Goal: Task Accomplishment & Management: Manage account settings

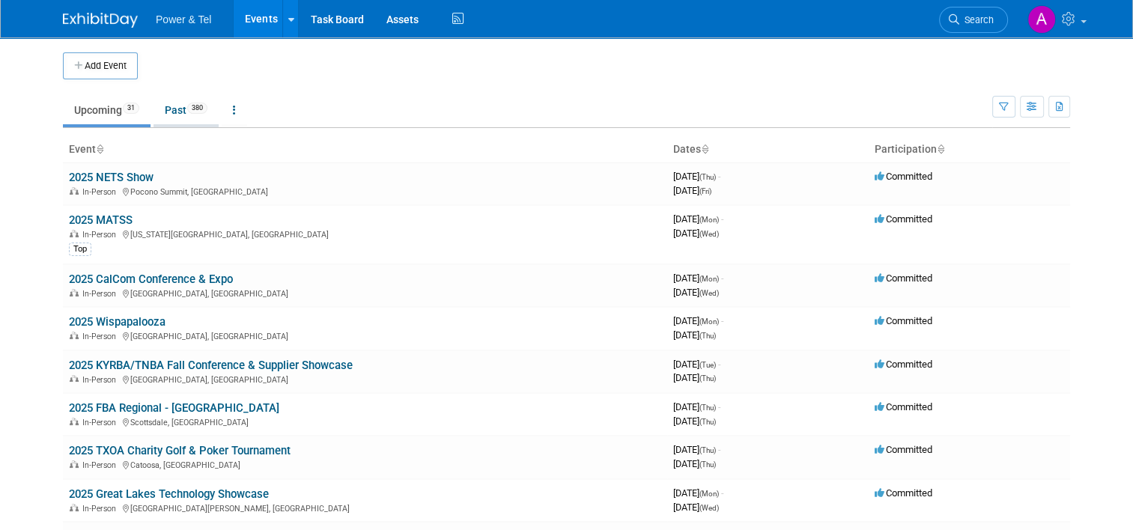
click at [169, 104] on link "Past 380" at bounding box center [186, 110] width 65 height 28
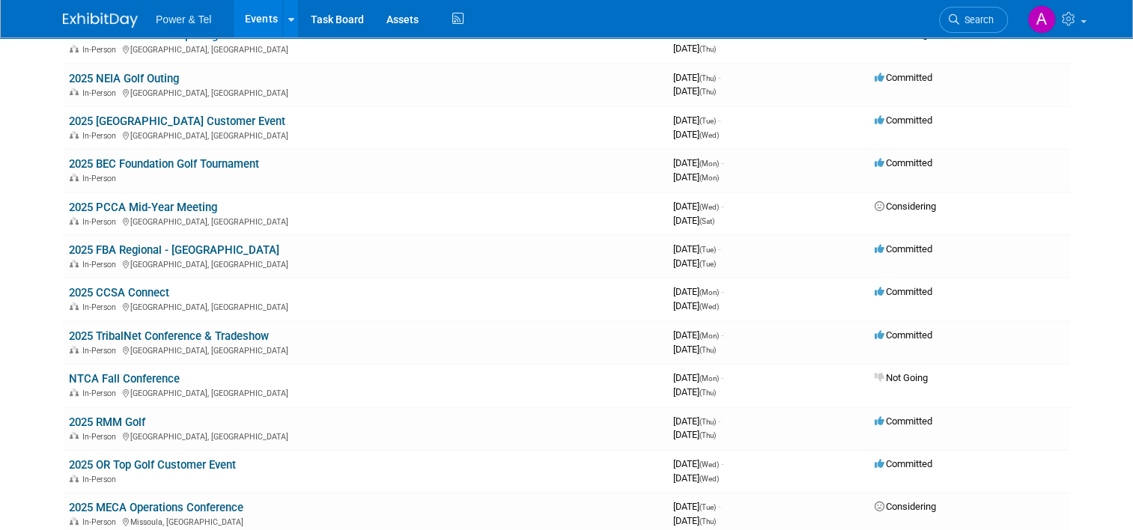
scroll to position [1709, 0]
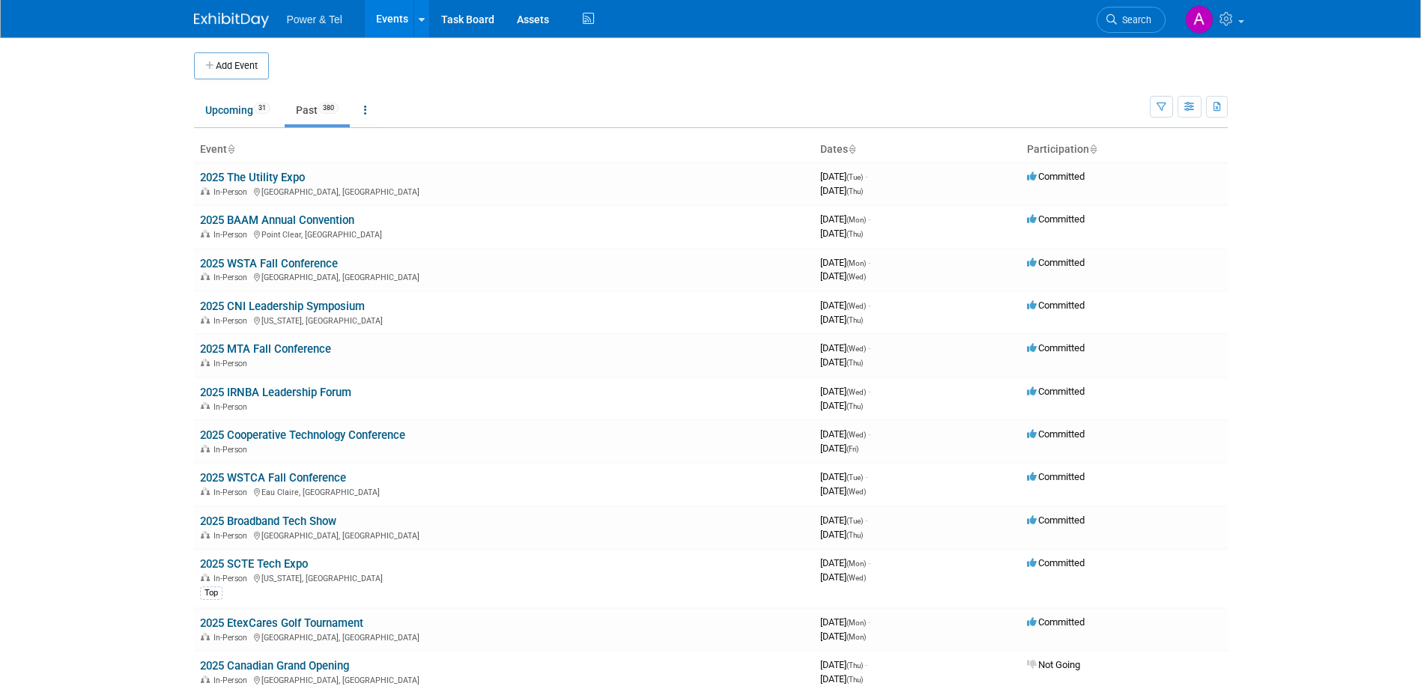
click at [658, 82] on td "Upcoming 31 Past 380 All Events 411 Past and Upcoming Grouped Annually Events g…" at bounding box center [672, 103] width 956 height 49
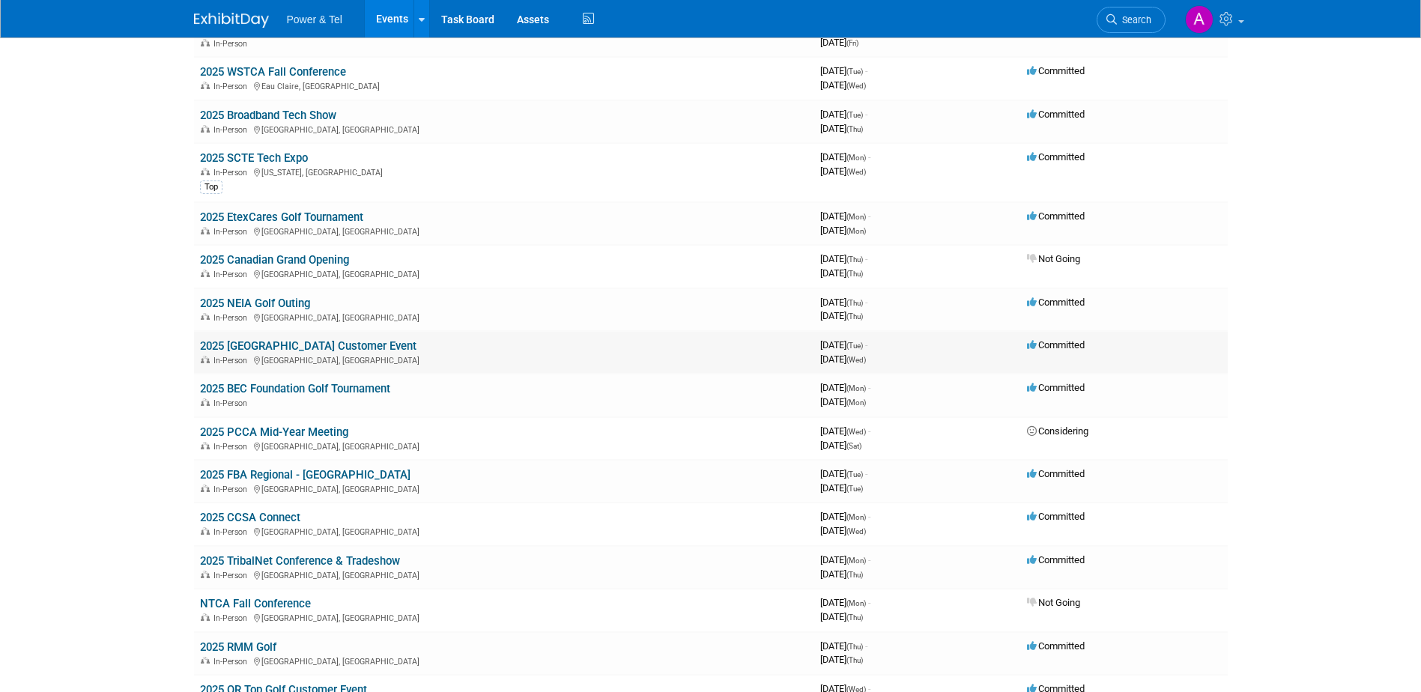
click at [331, 342] on link "2025 [GEOGRAPHIC_DATA] Customer Event" at bounding box center [308, 345] width 217 height 13
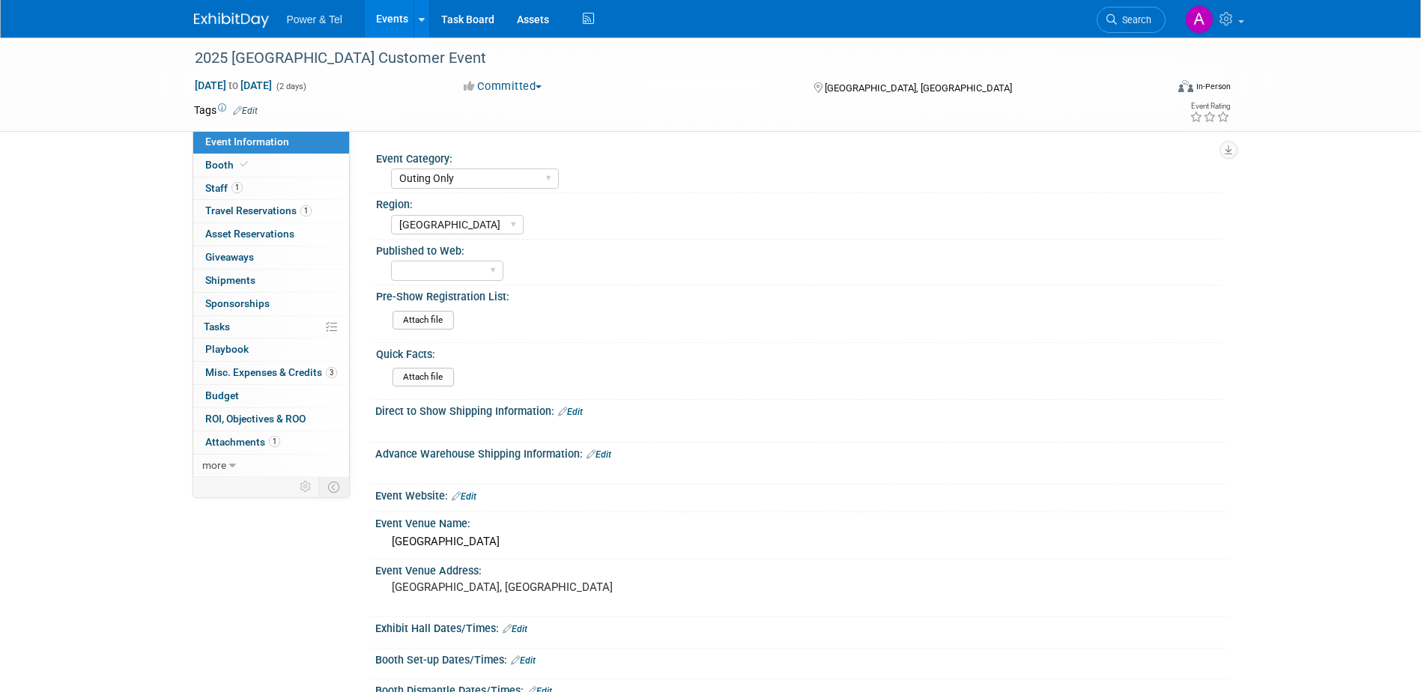
select select "Outing Only"
select select "Great Lakes"
select select "Yes"
click at [278, 191] on link "1 Staff 1" at bounding box center [271, 189] width 156 height 22
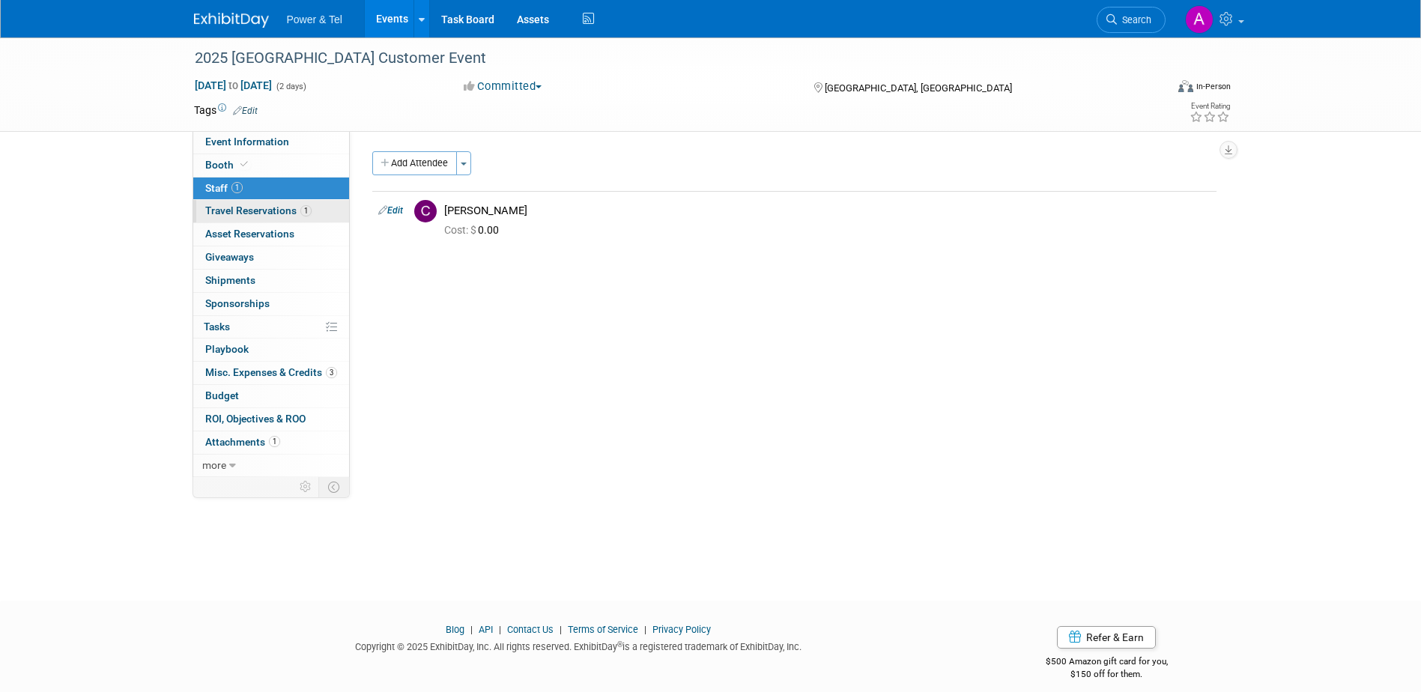
click at [258, 215] on span "Travel Reservations 1" at bounding box center [258, 211] width 106 height 12
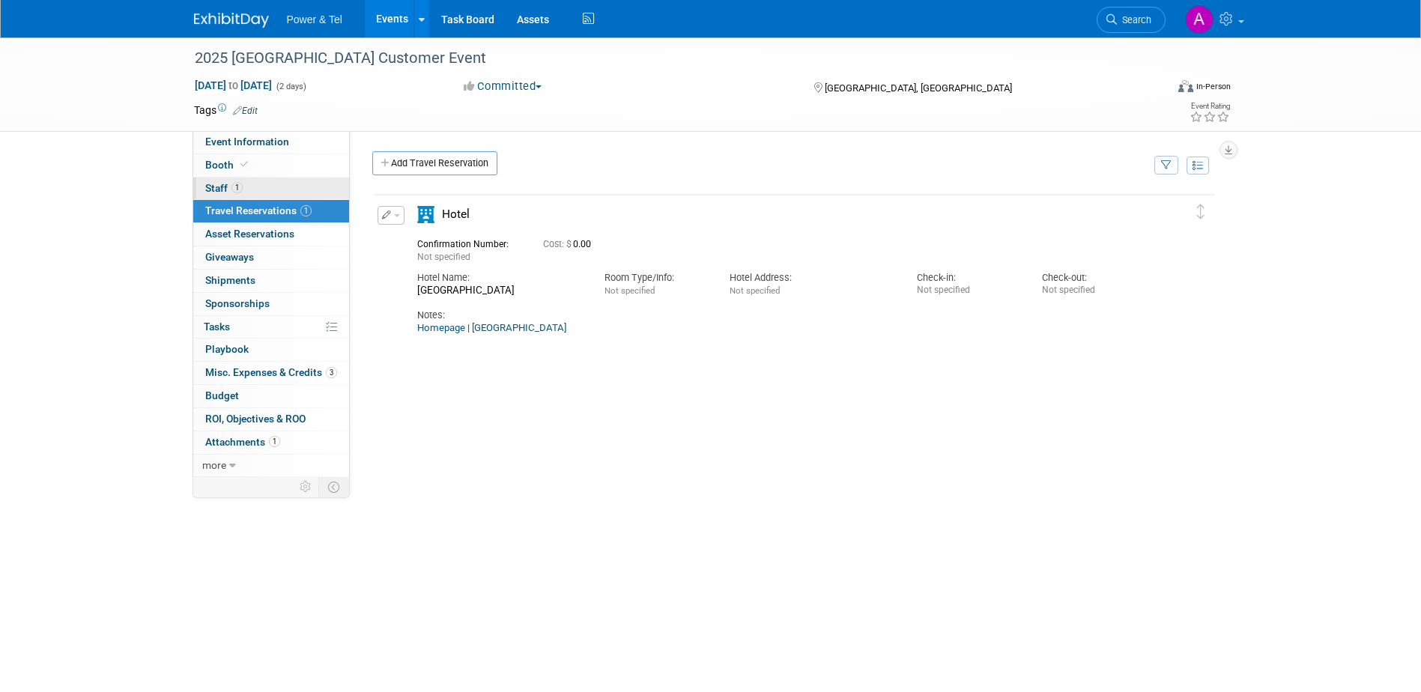
click at [281, 187] on link "1 Staff 1" at bounding box center [271, 189] width 156 height 22
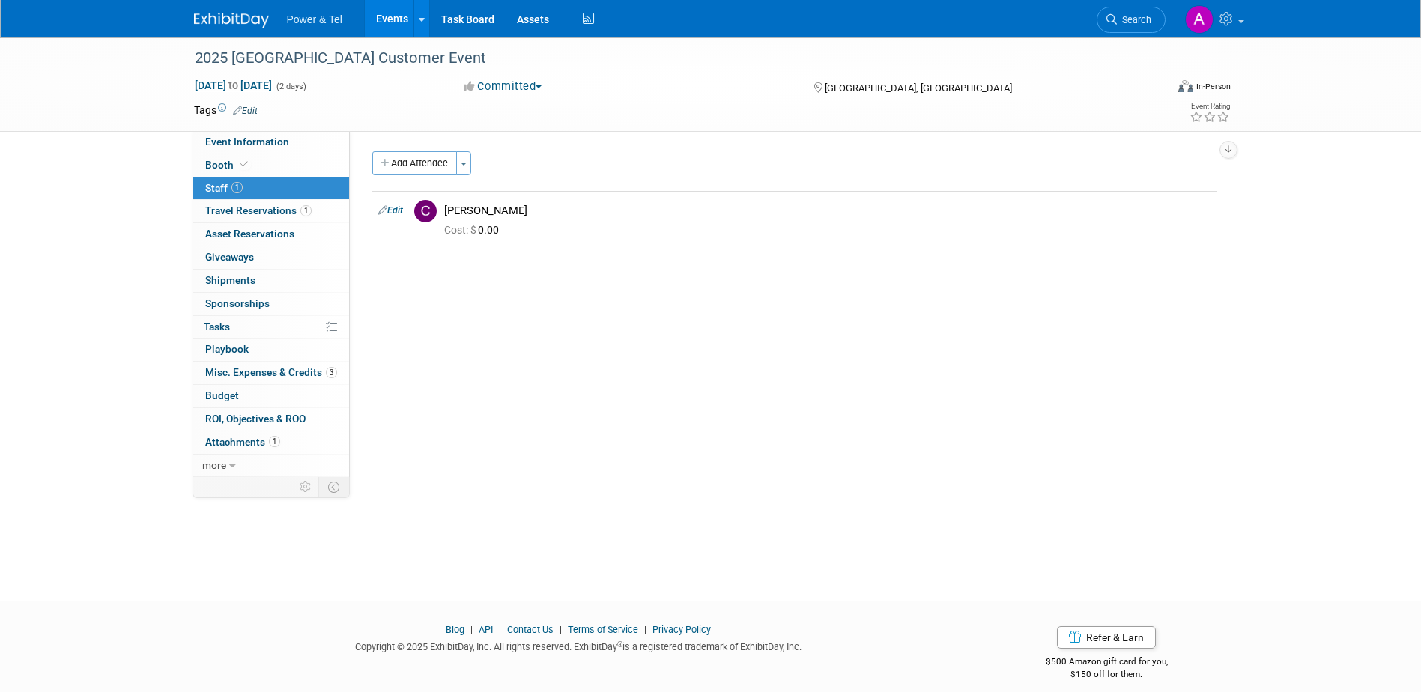
click at [105, 249] on div "2025 Arcadia Bluffs Customer Event Sep 23, 2025 to Sep 24, 2025 (2 days) Sep 23…" at bounding box center [710, 305] width 1421 height 536
click at [243, 379] on link "3 Misc. Expenses & Credits 3" at bounding box center [271, 373] width 156 height 22
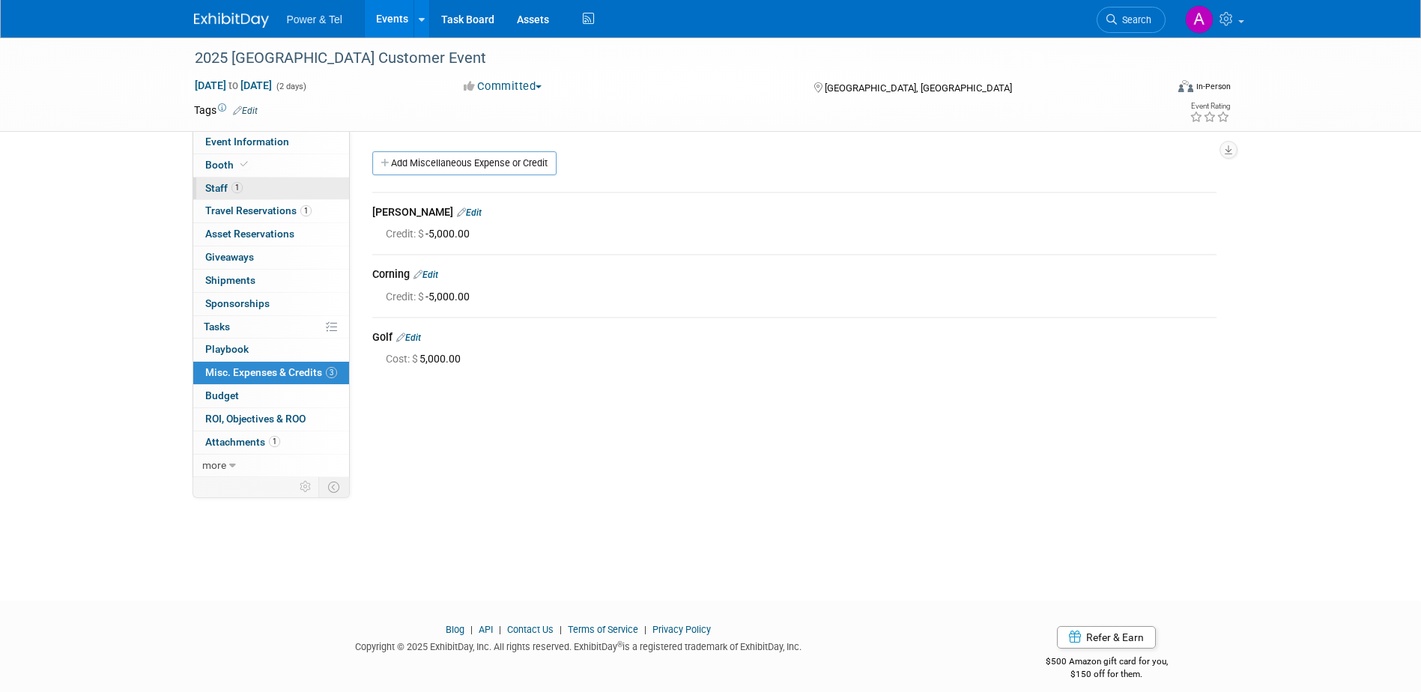
click at [258, 187] on link "1 Staff 1" at bounding box center [271, 189] width 156 height 22
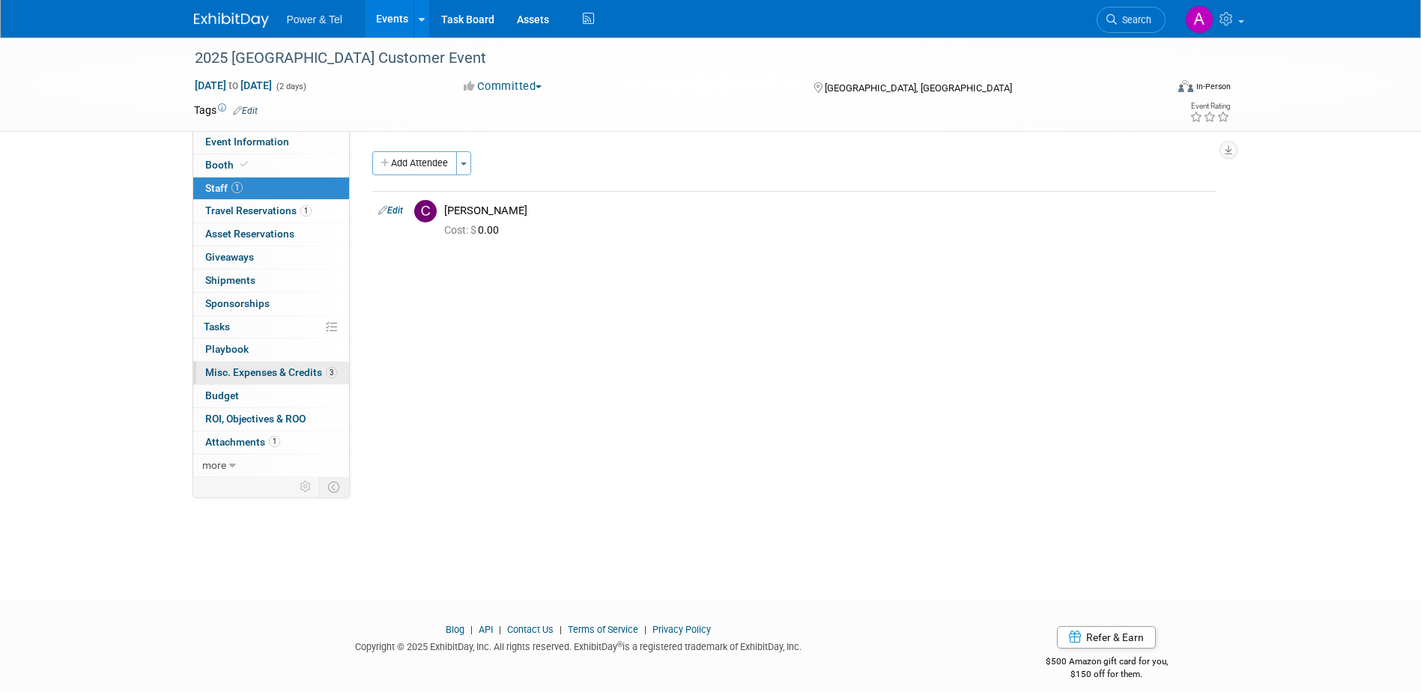
click at [268, 375] on span "Misc. Expenses & Credits 3" at bounding box center [271, 372] width 132 height 12
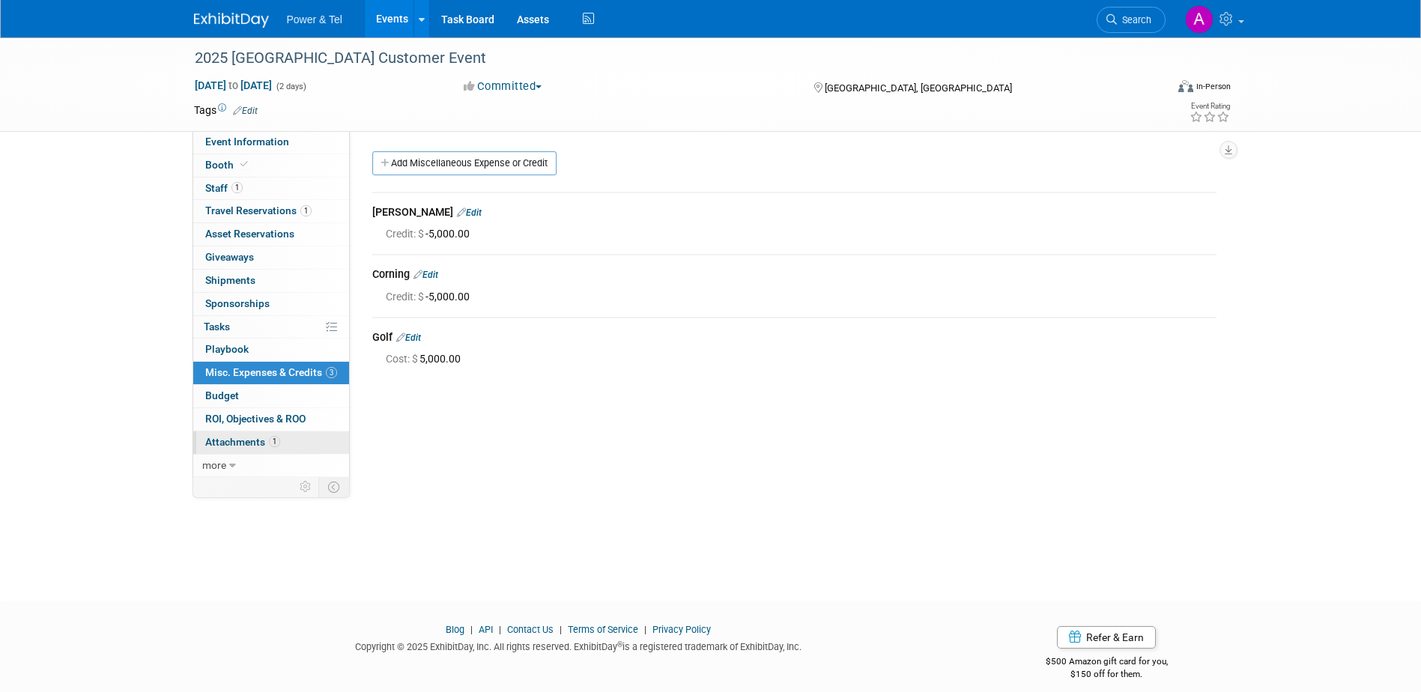
click at [243, 442] on span "Attachments 1" at bounding box center [242, 442] width 75 height 12
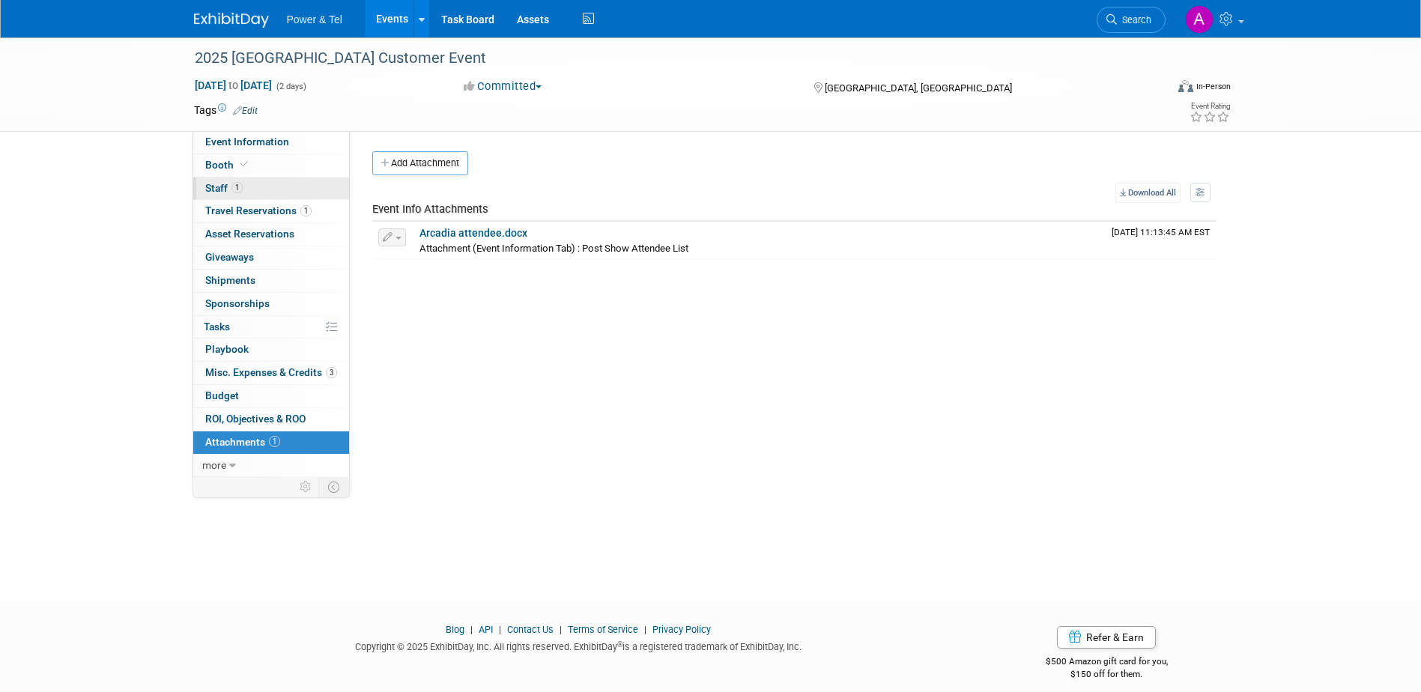
click at [263, 181] on link "1 Staff 1" at bounding box center [271, 189] width 156 height 22
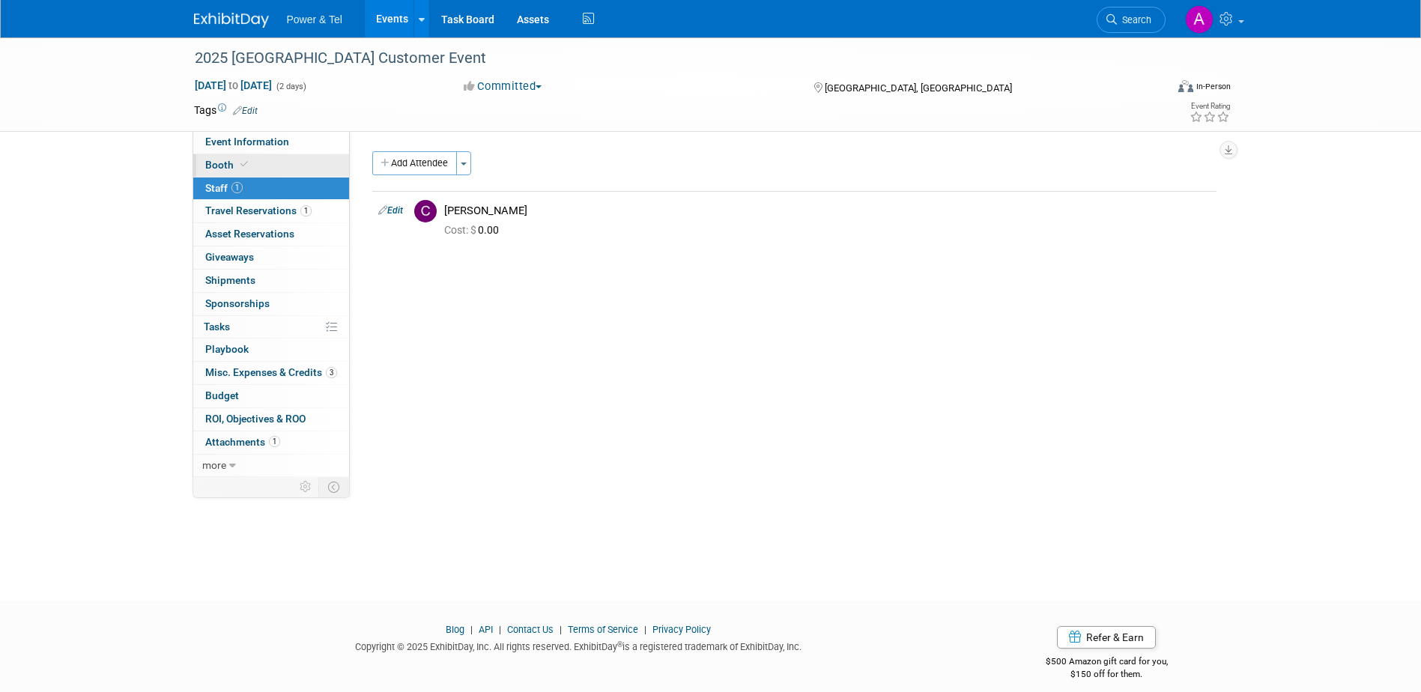
click at [265, 165] on link "Booth" at bounding box center [271, 165] width 156 height 22
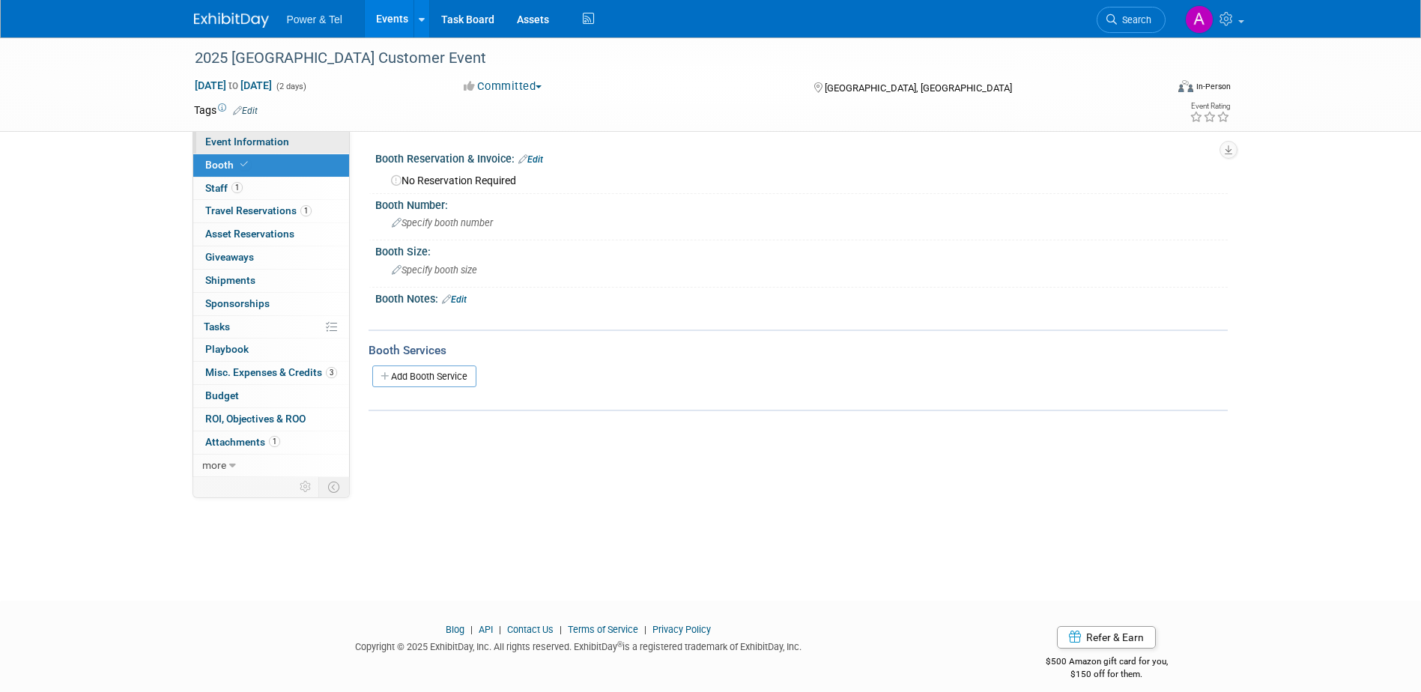
click at [275, 142] on span "Event Information" at bounding box center [247, 142] width 84 height 12
select select "Outing Only"
select select "Great Lakes"
select select "Yes"
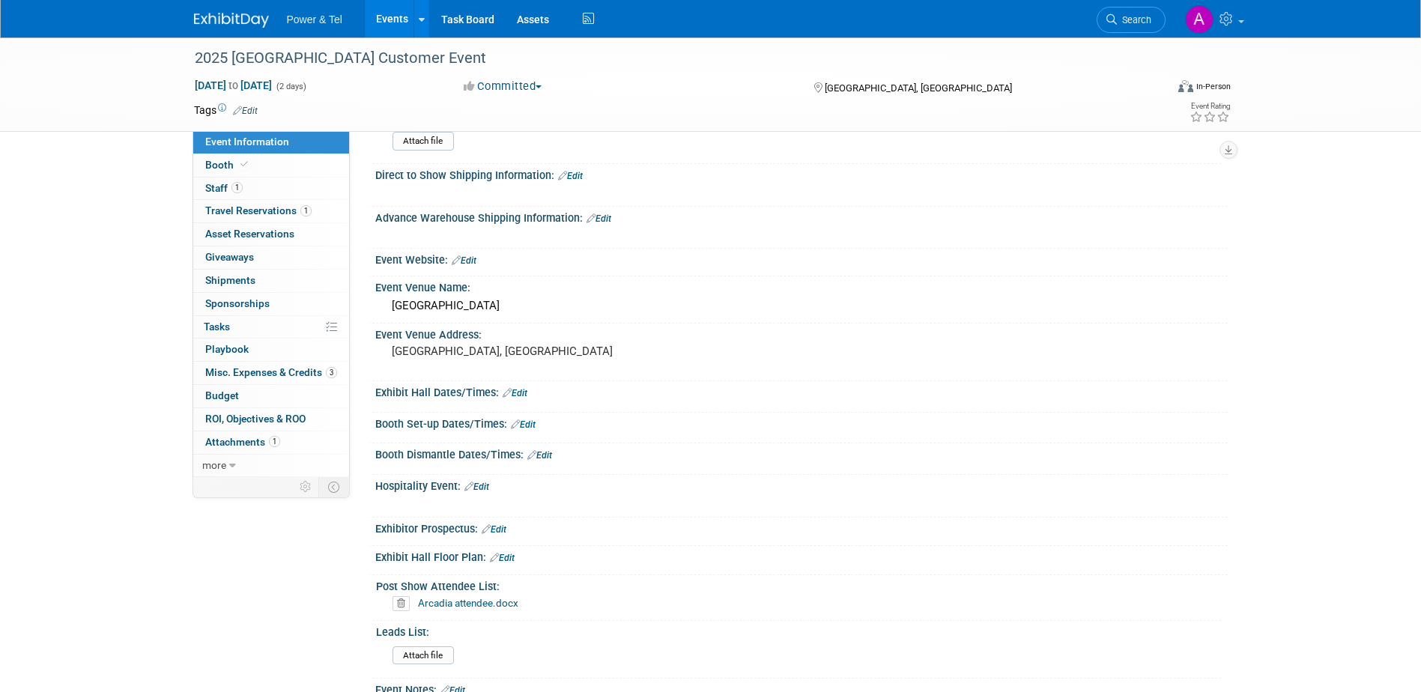
scroll to position [235, 0]
click at [242, 375] on span "Misc. Expenses & Credits 3" at bounding box center [271, 372] width 132 height 12
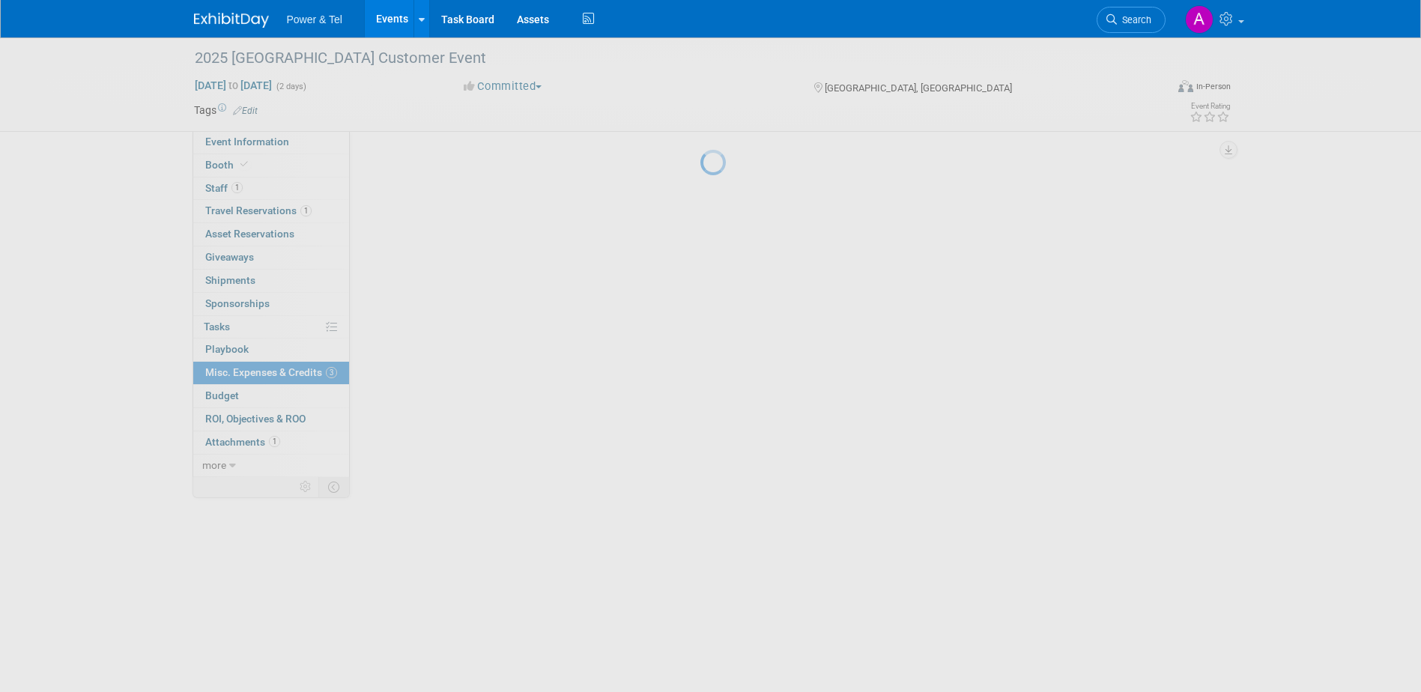
scroll to position [0, 0]
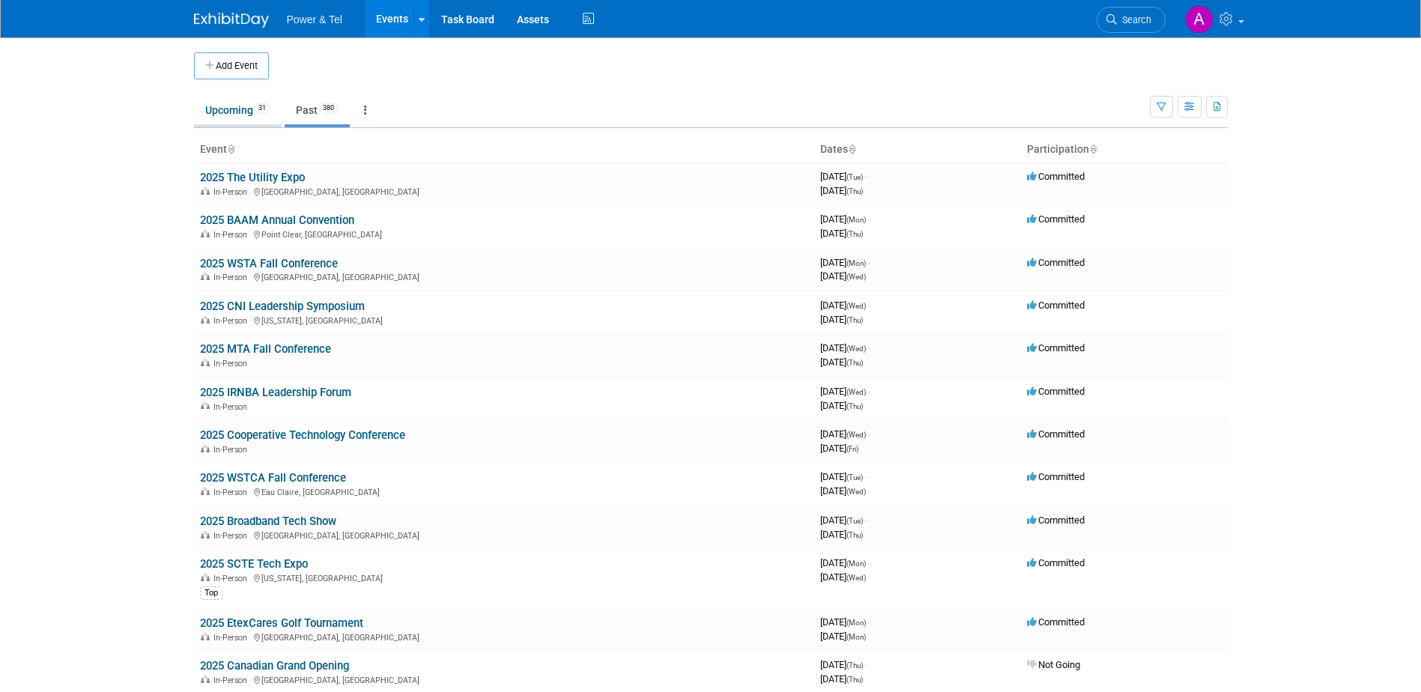
click at [230, 103] on link "Upcoming 31" at bounding box center [238, 110] width 88 height 28
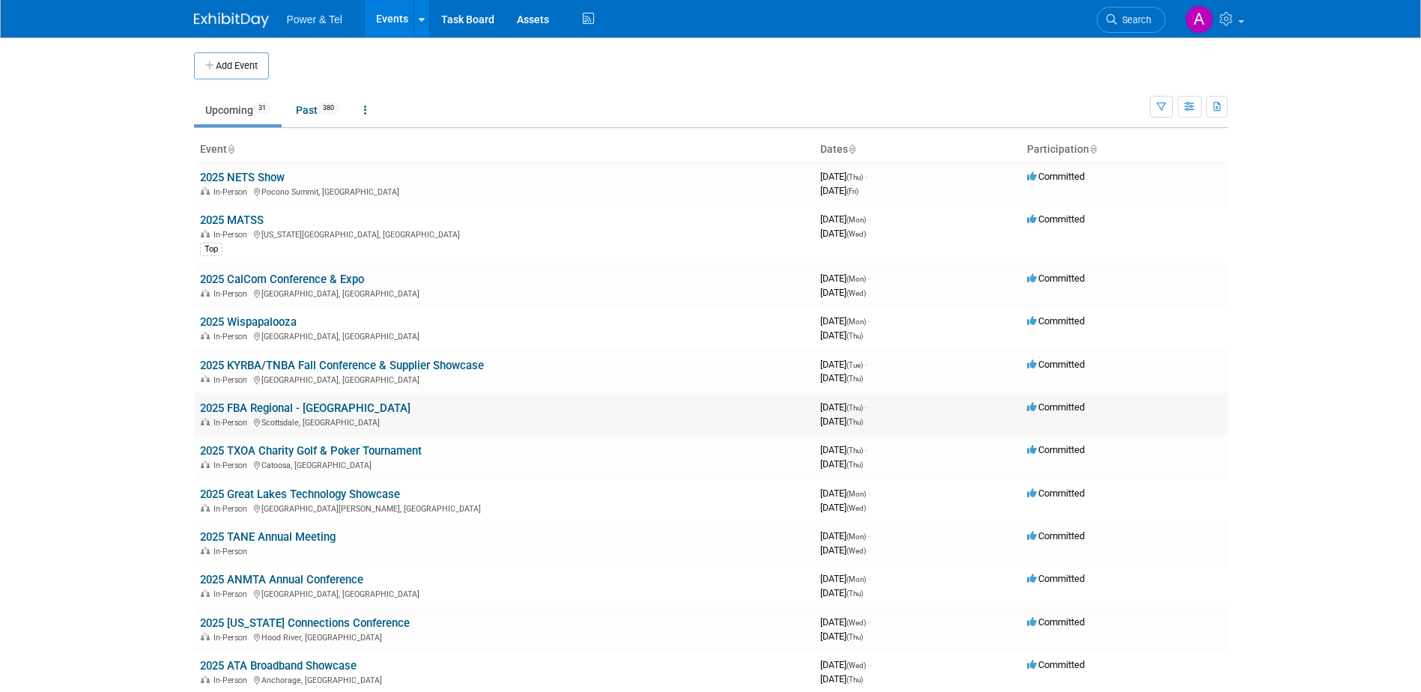
click at [278, 408] on link "2025 FBA Regional - [GEOGRAPHIC_DATA]" at bounding box center [305, 408] width 211 height 13
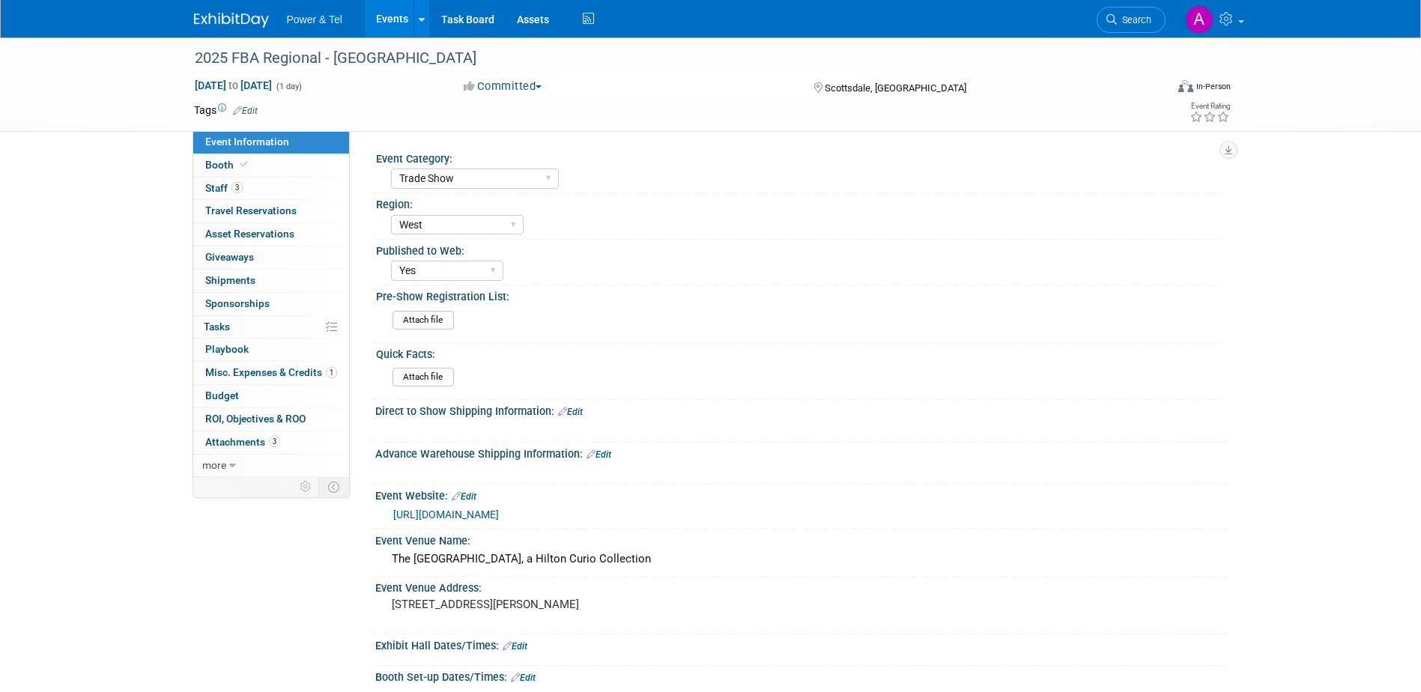
select select "Trade Show"
select select "West"
select select "Yes"
click at [267, 167] on link "Booth" at bounding box center [271, 165] width 156 height 22
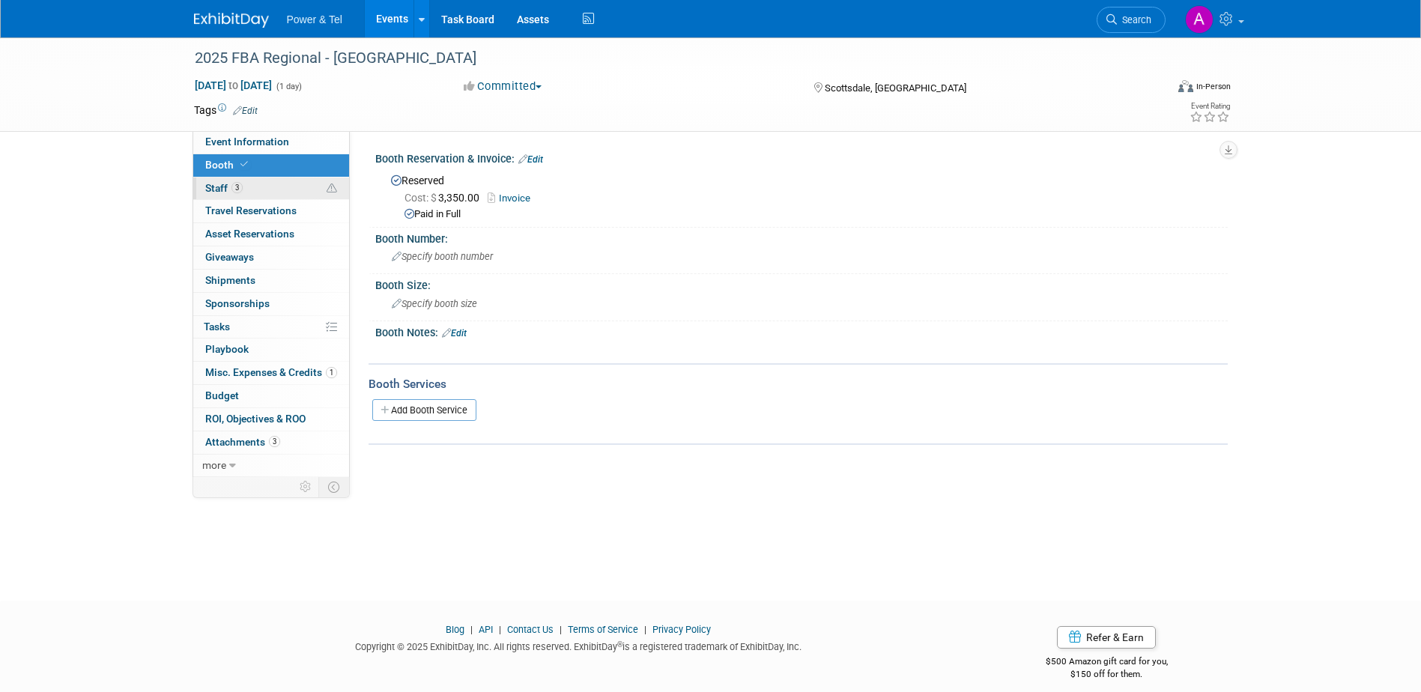
click at [266, 191] on link "3 Staff 3" at bounding box center [271, 189] width 156 height 22
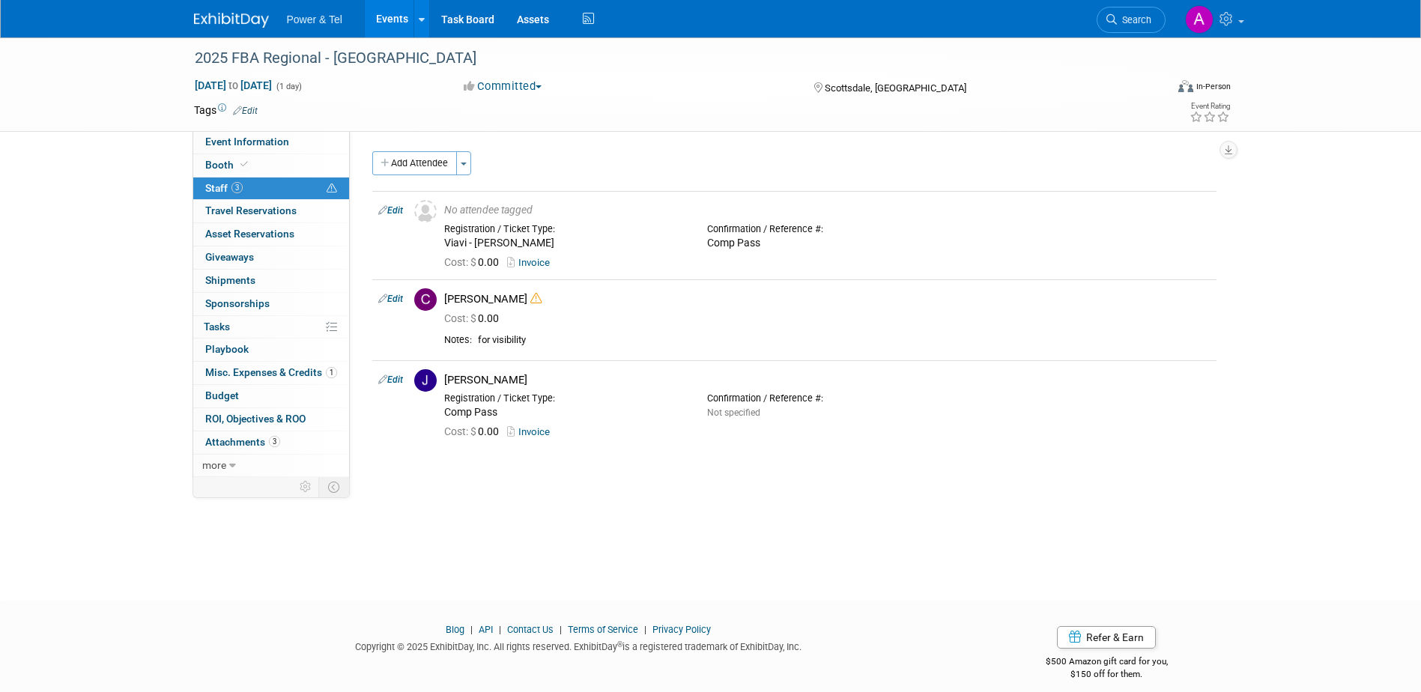
click at [598, 167] on div "Add Attendee Toggle Dropdown Quick -Tag Attendees Apply" at bounding box center [794, 163] width 844 height 24
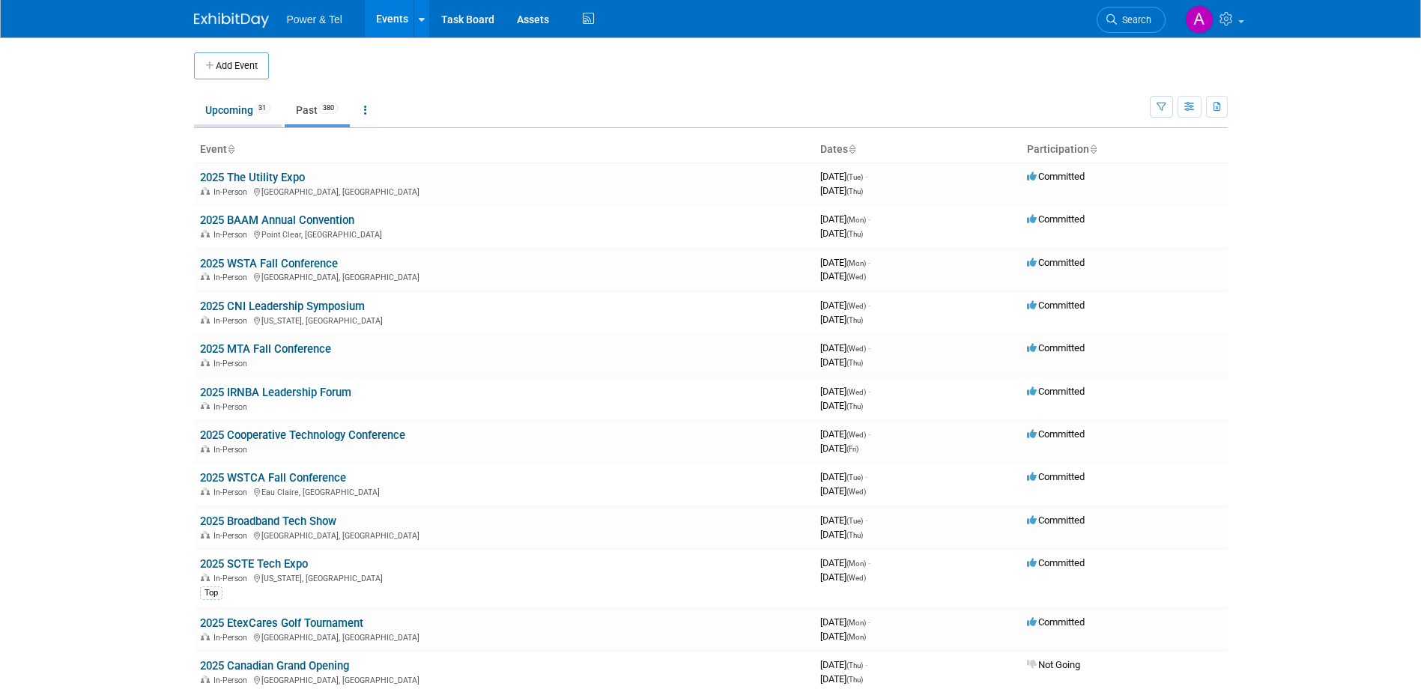
click at [229, 111] on link "Upcoming 31" at bounding box center [238, 110] width 88 height 28
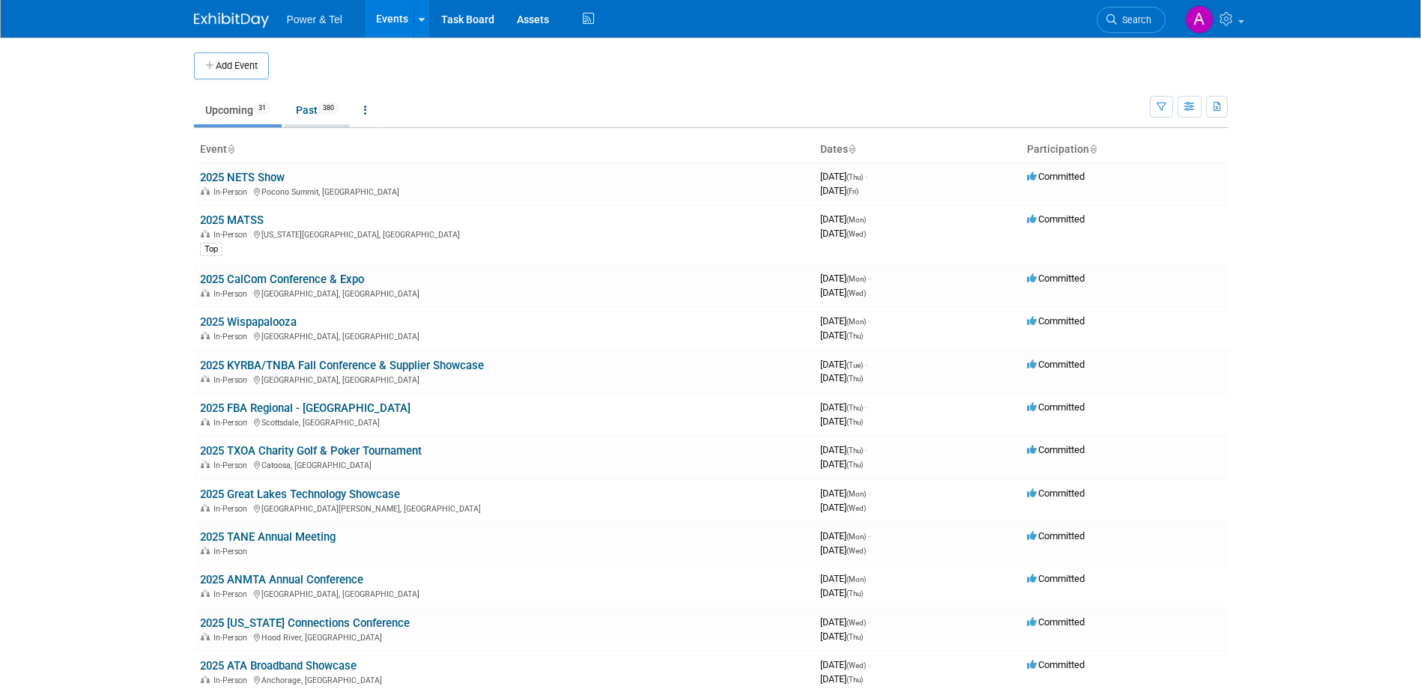
click at [307, 119] on link "Past 380" at bounding box center [317, 110] width 65 height 28
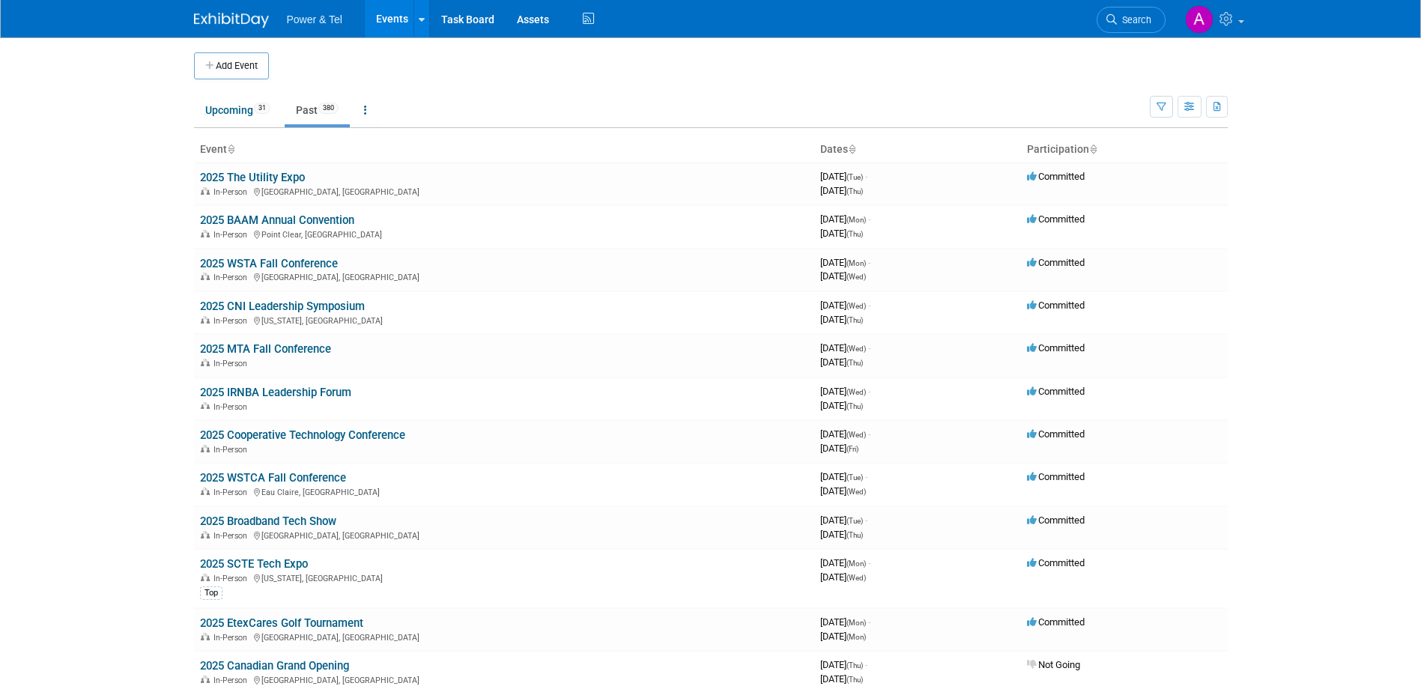
click at [124, 242] on body "Power & Tel Events Add Event Bulk Upload Events Shareable Event Boards Recently…" at bounding box center [710, 346] width 1421 height 692
click at [243, 115] on link "Upcoming 31" at bounding box center [238, 110] width 88 height 28
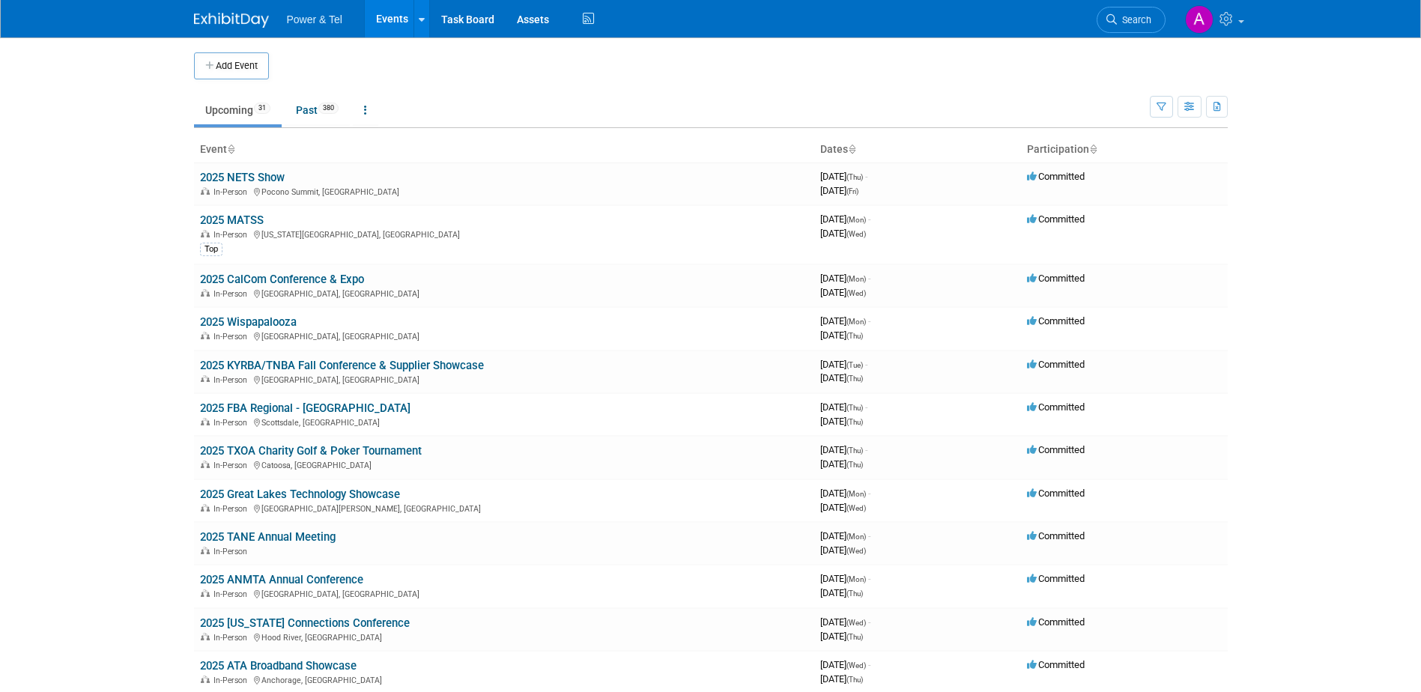
click at [62, 258] on body "Power & Tel Events Add Event Bulk Upload Events Shareable Event Boards Recently…" at bounding box center [710, 346] width 1421 height 692
click at [65, 247] on body "Power & Tel Events Add Event Bulk Upload Events Shareable Event Boards Recently…" at bounding box center [710, 346] width 1421 height 692
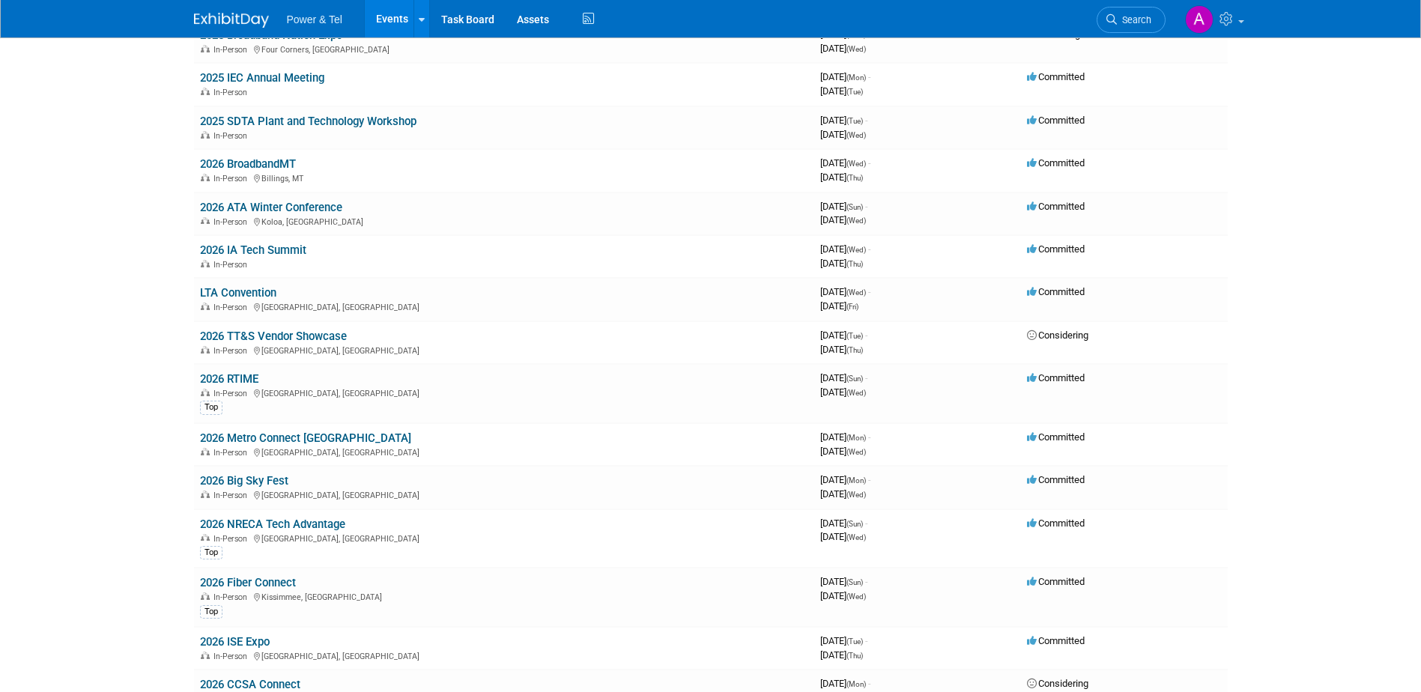
scroll to position [1044, 0]
